Goal: Obtain resource: Download file/media

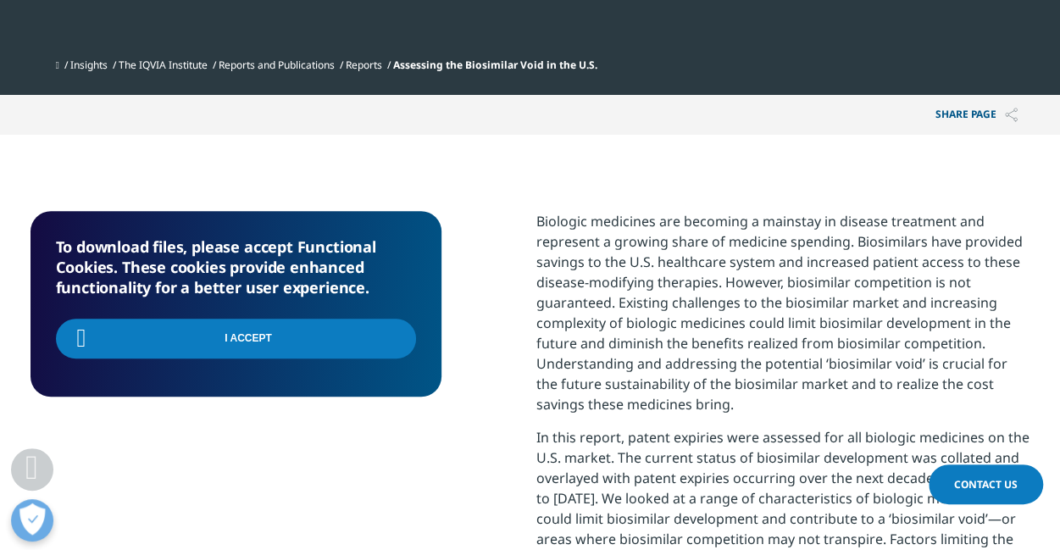
scroll to position [493, 1000]
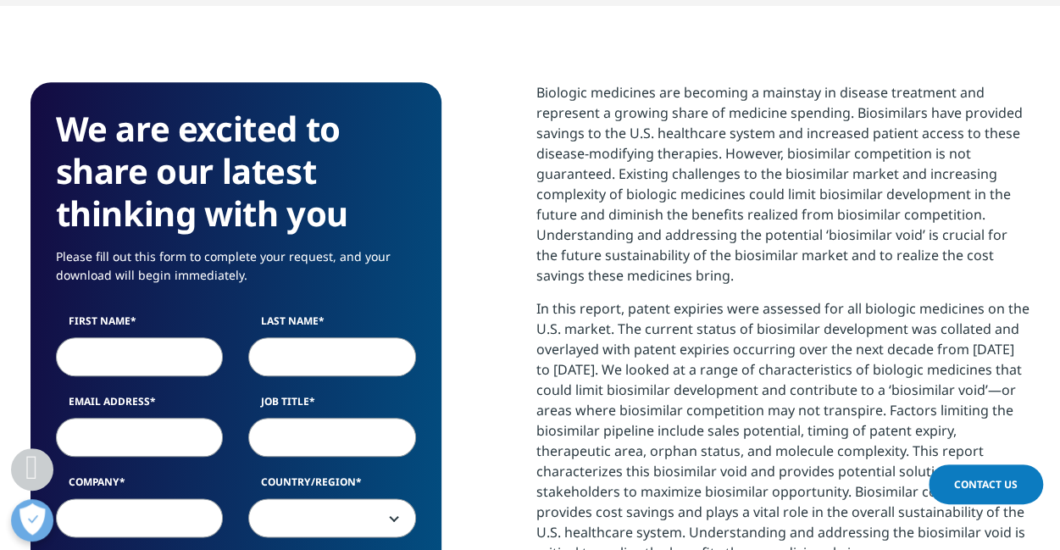
scroll to position [848, 0]
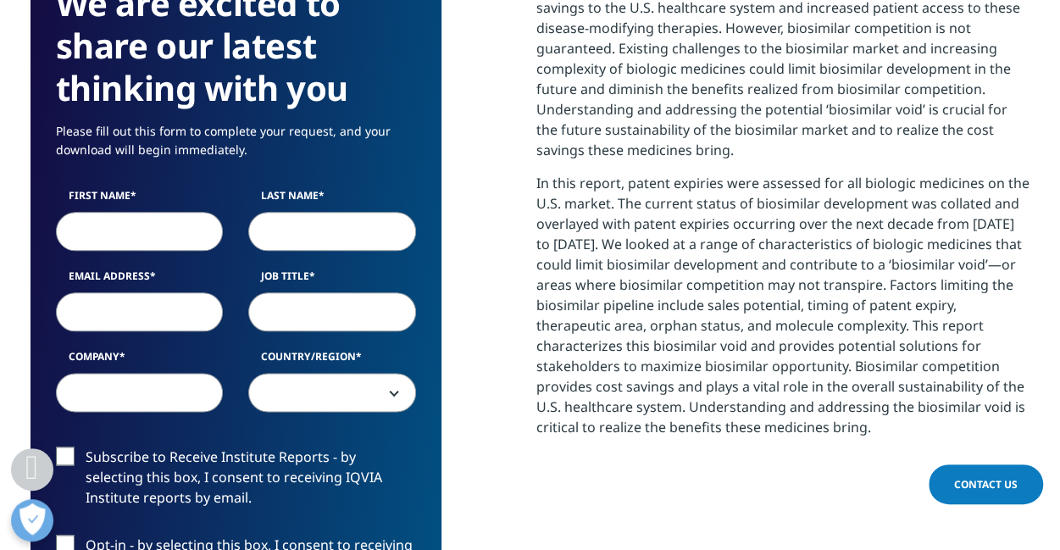
click at [158, 230] on input "First Name" at bounding box center [140, 231] width 168 height 39
type input "[PERSON_NAME]"
type input "[PERSON_NAME][EMAIL_ADDRESS][DOMAIN_NAME]"
type input "Biosimilars Forum"
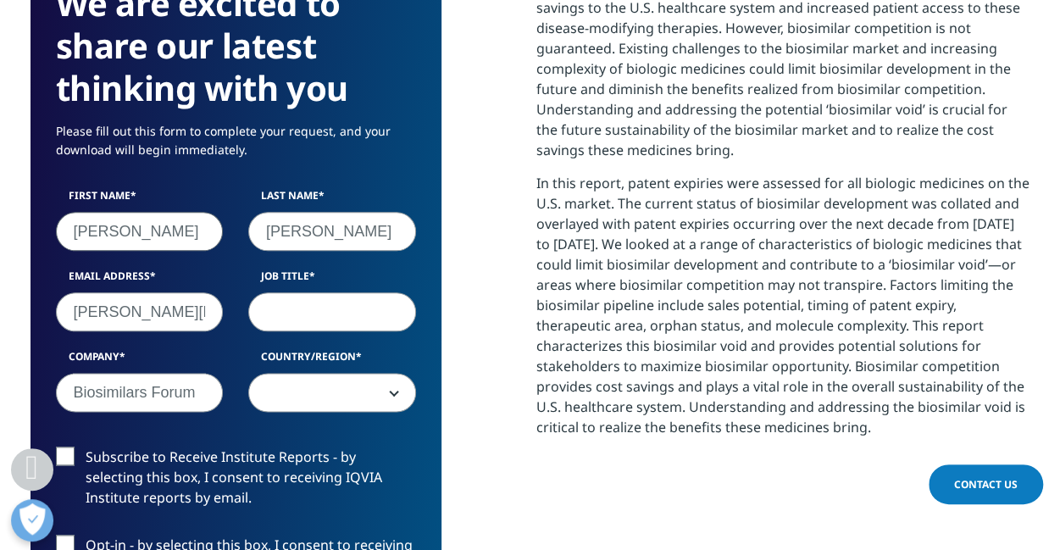
select select "[GEOGRAPHIC_DATA]"
click at [349, 312] on input "Job Title" at bounding box center [332, 311] width 168 height 39
type input "executive director"
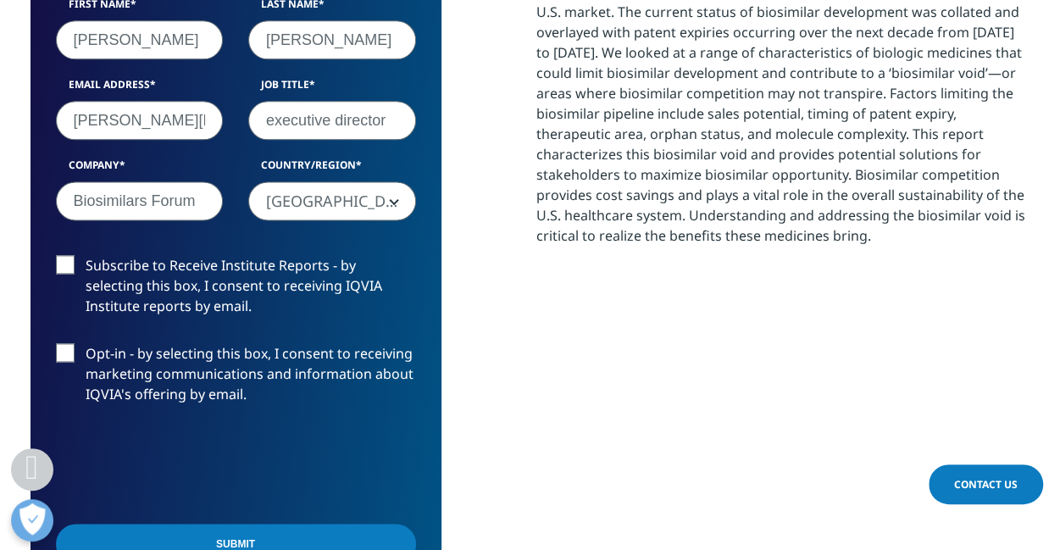
scroll to position [1102, 0]
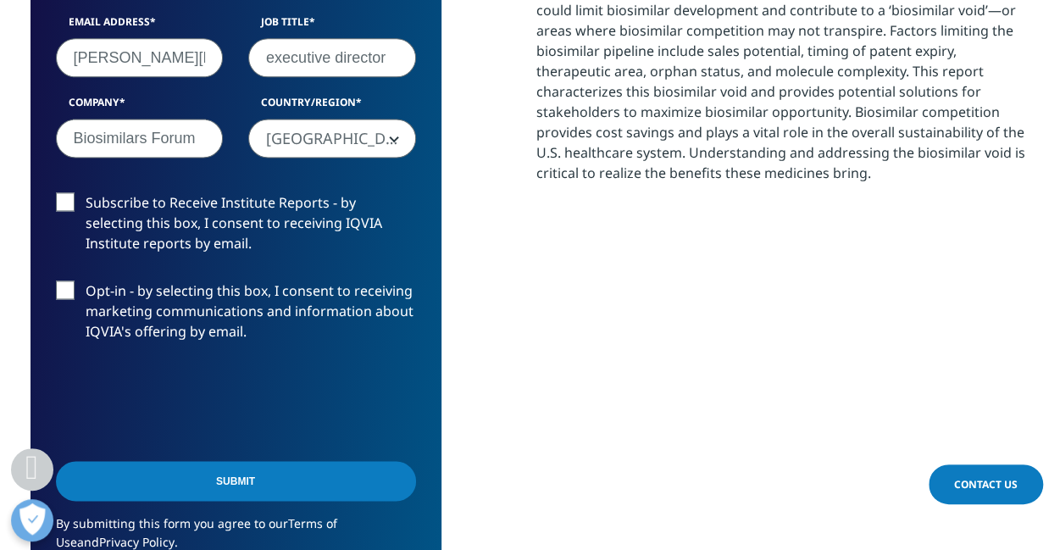
click at [75, 199] on label "Subscribe to Receive Institute Reports - by selecting this box, I consent to re…" at bounding box center [236, 227] width 360 height 70
click at [86, 192] on input "Subscribe to Receive Institute Reports - by selecting this box, I consent to re…" at bounding box center [86, 192] width 0 height 0
click at [271, 484] on input "Submit" at bounding box center [236, 481] width 360 height 40
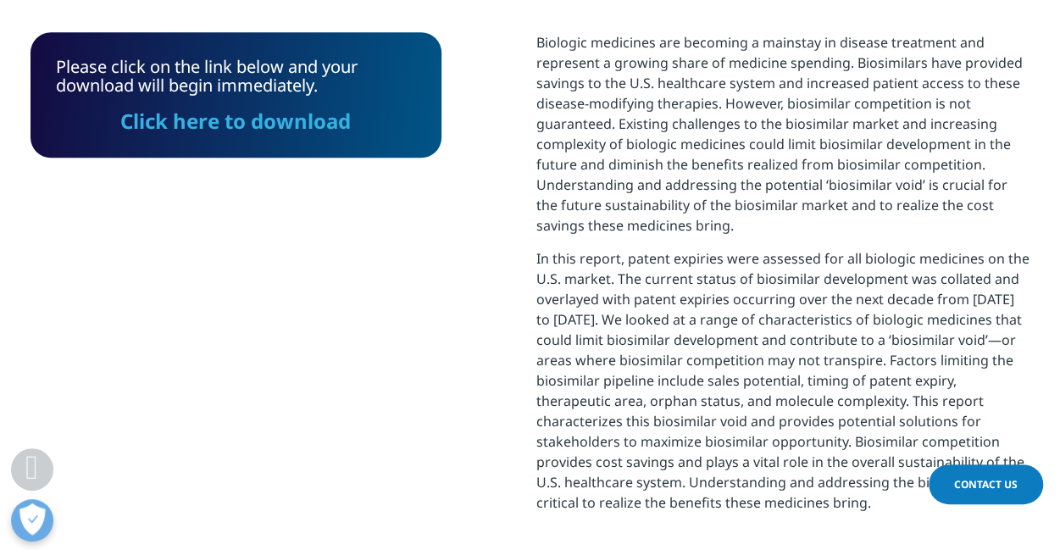
scroll to position [745, 0]
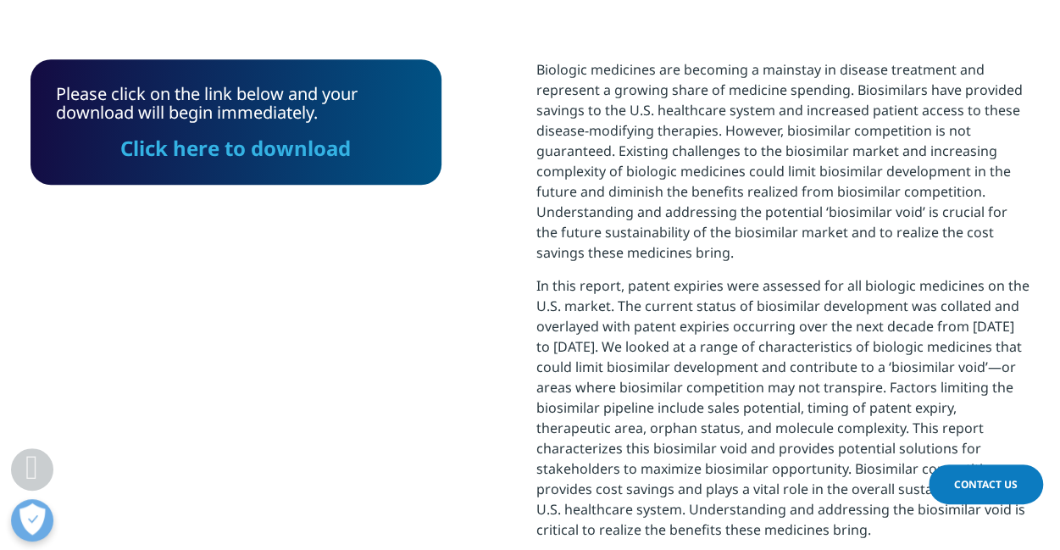
click at [284, 149] on link "Click here to download" at bounding box center [235, 148] width 231 height 28
